Goal: Check status: Check status

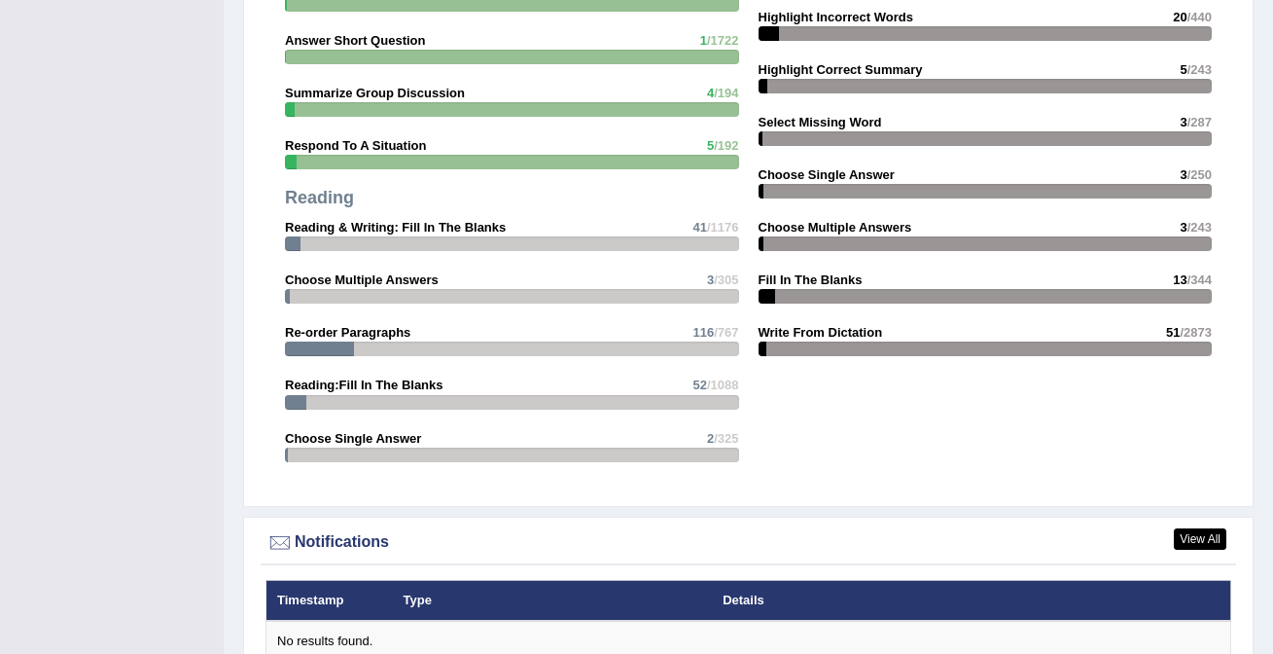
scroll to position [2560, 0]
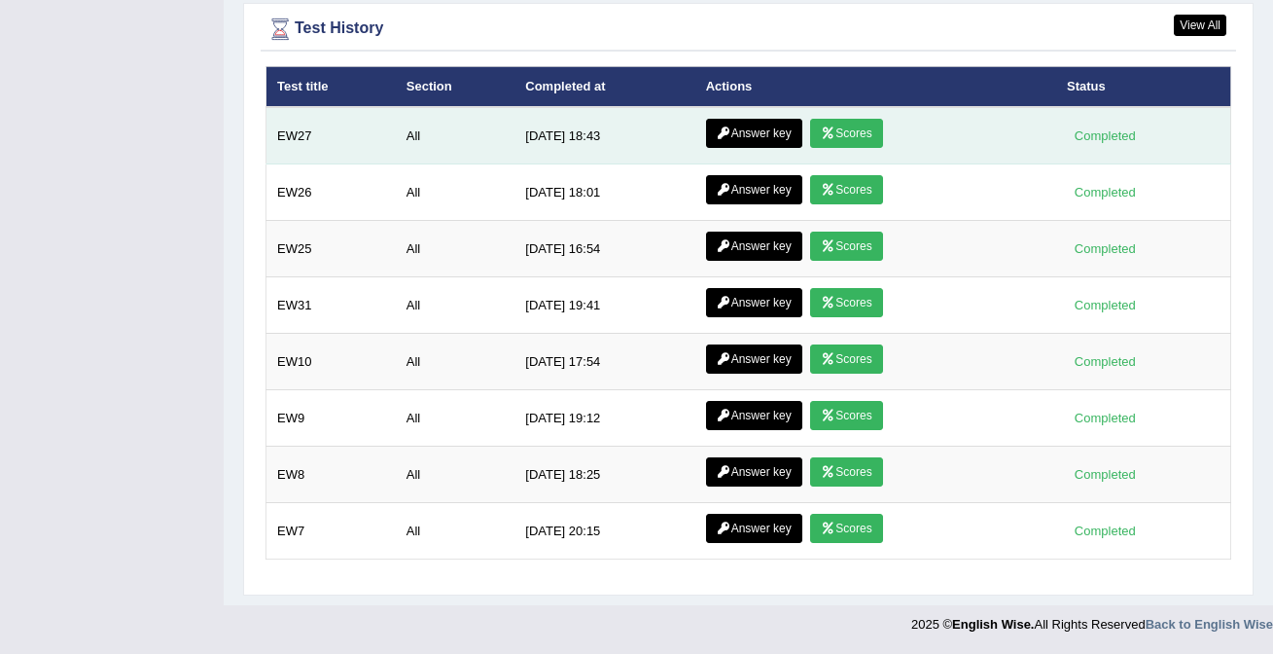
click at [846, 143] on link "Scores" at bounding box center [846, 133] width 72 height 29
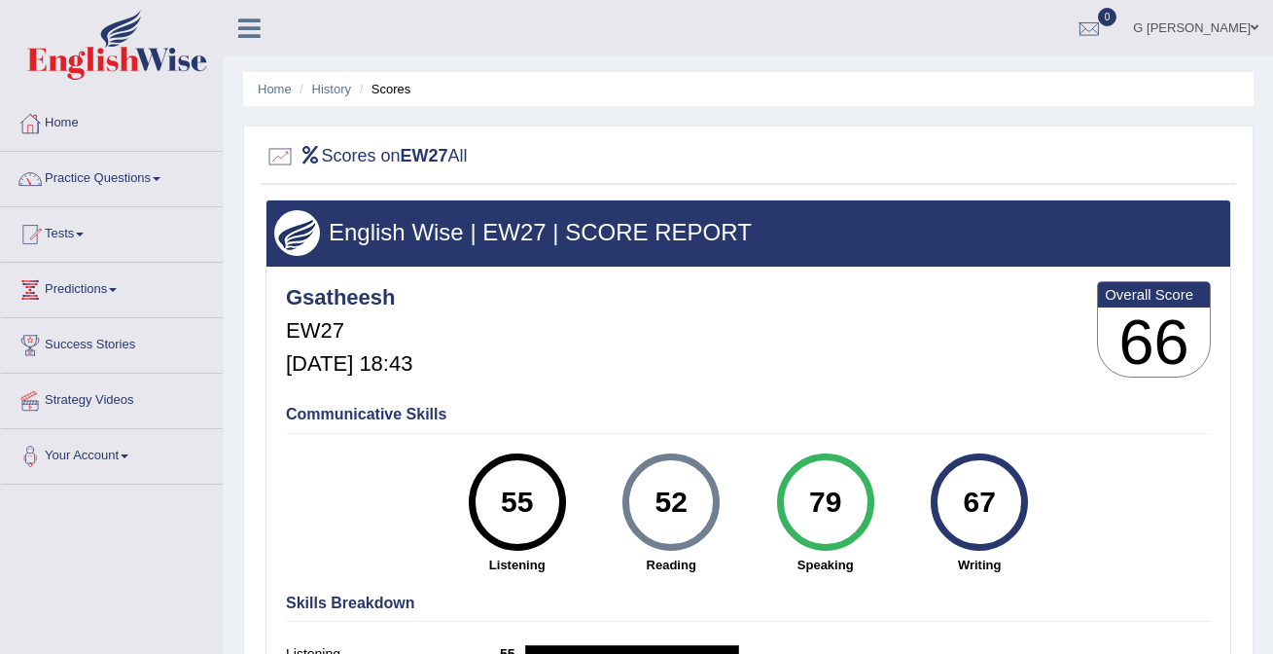
scroll to position [221, 0]
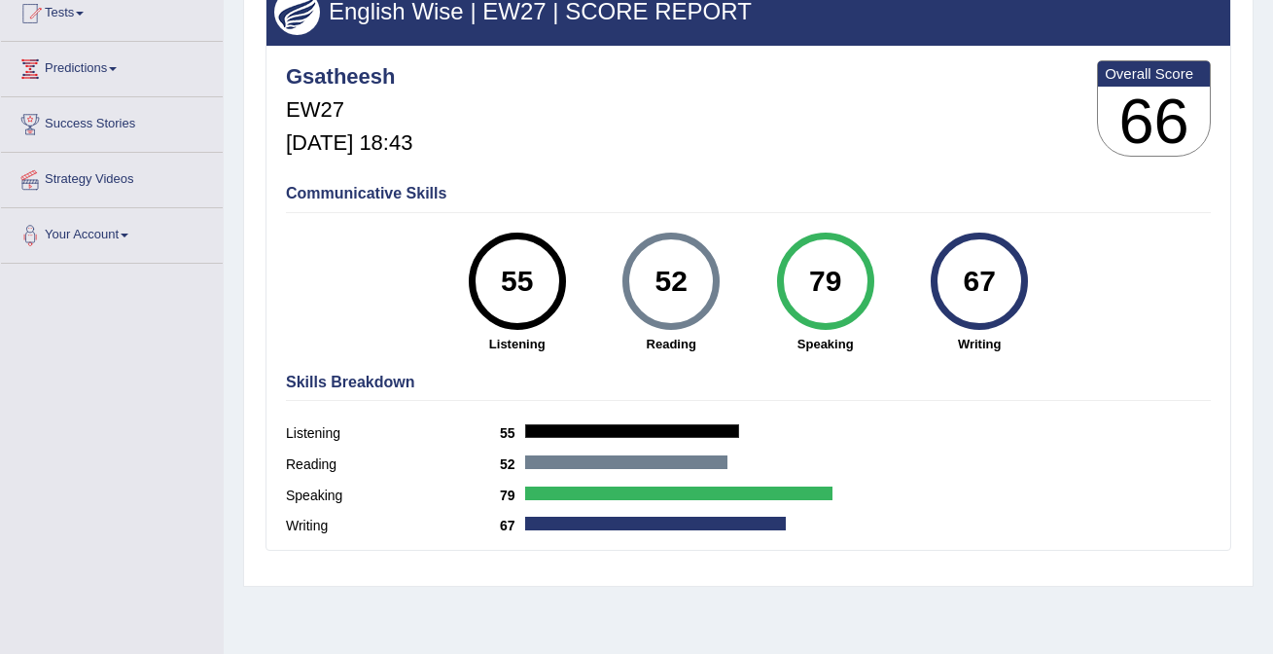
drag, startPoint x: 852, startPoint y: 285, endPoint x: 780, endPoint y: 285, distance: 72.0
click at [780, 285] on div "79" at bounding box center [825, 281] width 97 height 97
click at [825, 341] on strong "Speaking" at bounding box center [825, 344] width 134 height 18
